Goal: Find specific page/section: Find specific page/section

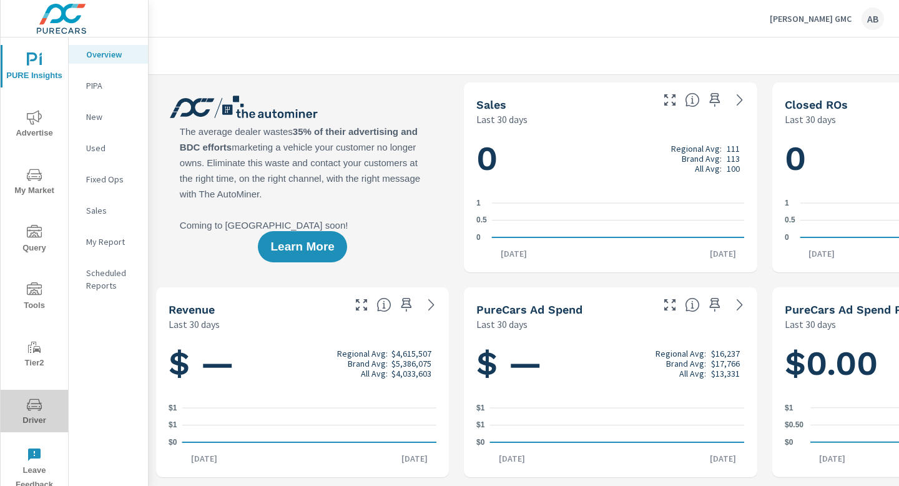
click at [30, 418] on span "Driver" at bounding box center [34, 412] width 60 height 31
click at [36, 408] on icon "nav menu" at bounding box center [34, 404] width 15 height 15
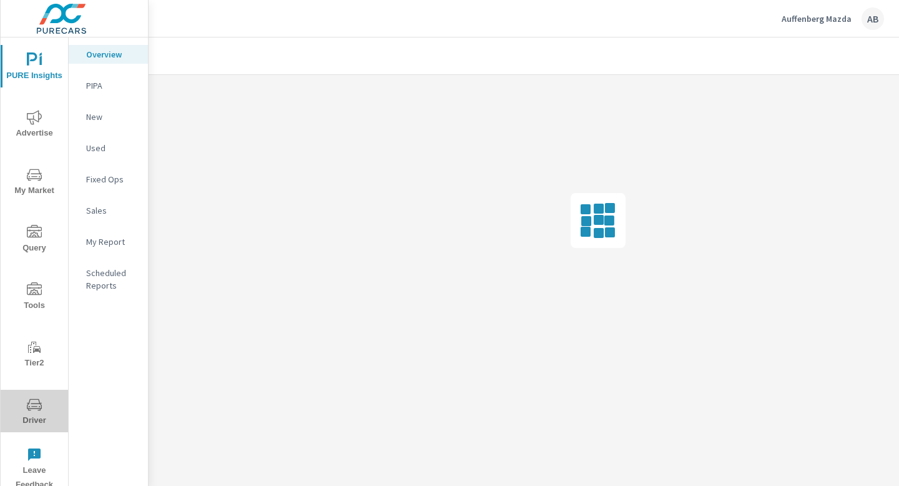
click at [32, 406] on icon "nav menu" at bounding box center [34, 406] width 6 height 1
